Goal: Communication & Community: Answer question/provide support

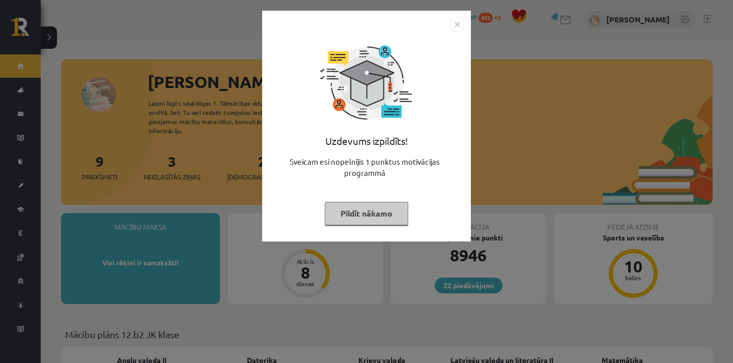
click at [369, 220] on button "Pildīt nākamo" at bounding box center [366, 213] width 83 height 23
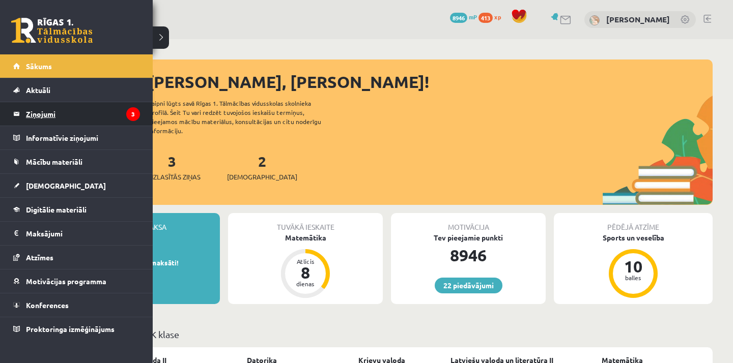
click at [38, 117] on legend "Ziņojumi 3" at bounding box center [83, 113] width 114 height 23
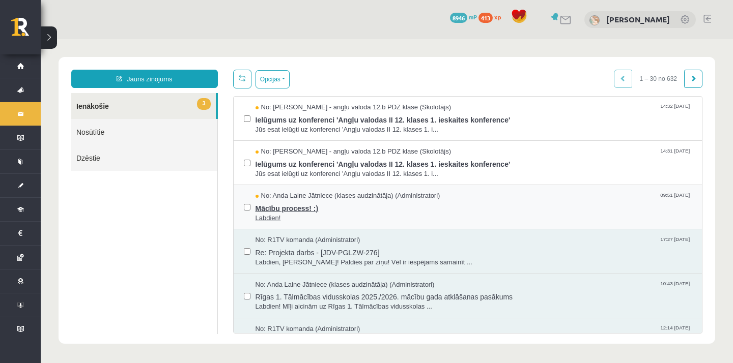
click at [331, 214] on span "Labdien!" at bounding box center [473, 219] width 437 height 10
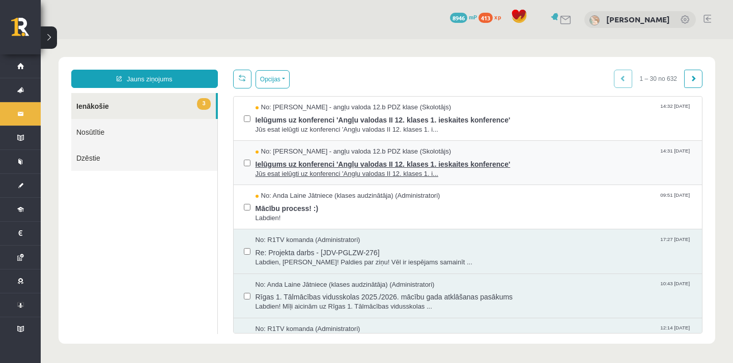
click at [293, 172] on span "Jūs esat ielūgti uz konferenci 'Angļu valodas II 12. klases 1. i..." at bounding box center [473, 174] width 437 height 10
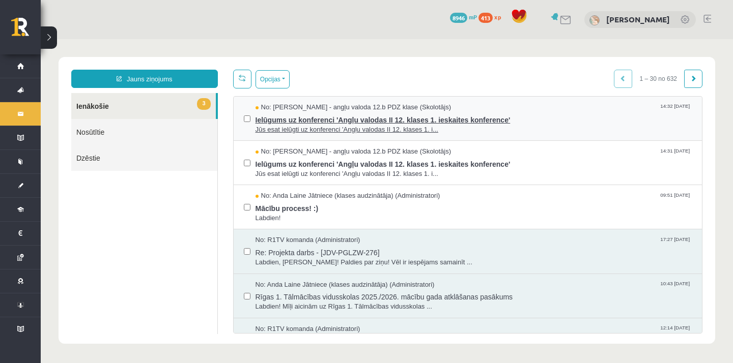
click at [316, 126] on span "Jūs esat ielūgti uz konferenci 'Angļu valodas II 12. klases 1. i..." at bounding box center [473, 130] width 437 height 10
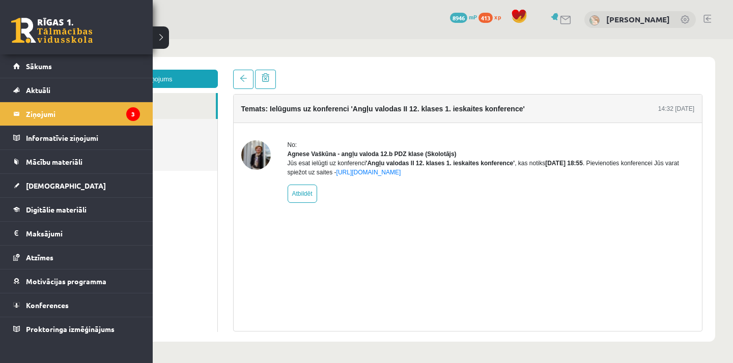
click at [36, 25] on link at bounding box center [51, 30] width 81 height 25
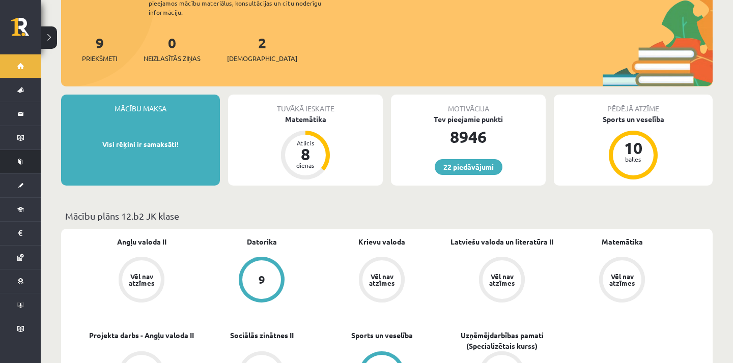
scroll to position [113, 0]
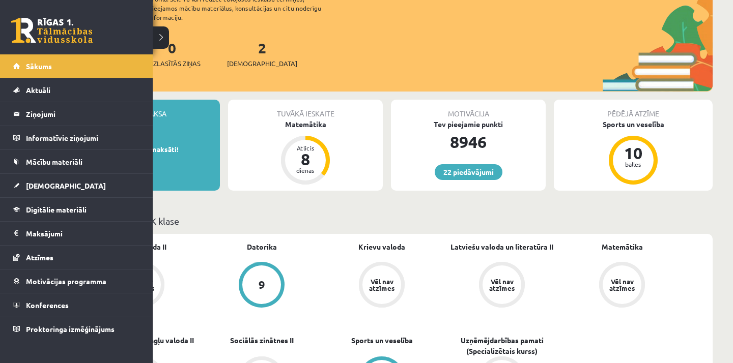
click at [37, 38] on link at bounding box center [51, 30] width 81 height 25
